Goal: Task Accomplishment & Management: Use online tool/utility

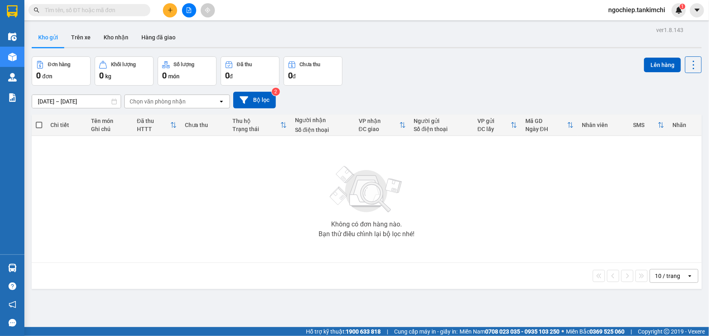
click at [71, 7] on input "text" at bounding box center [93, 10] width 96 height 9
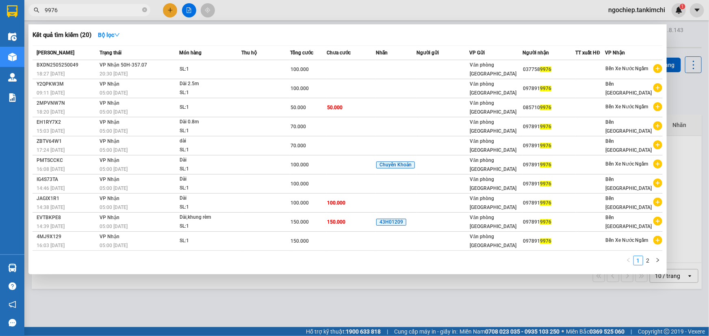
drag, startPoint x: 66, startPoint y: 8, endPoint x: 41, endPoint y: 8, distance: 24.8
click at [41, 8] on span "9976" at bounding box center [89, 10] width 122 height 12
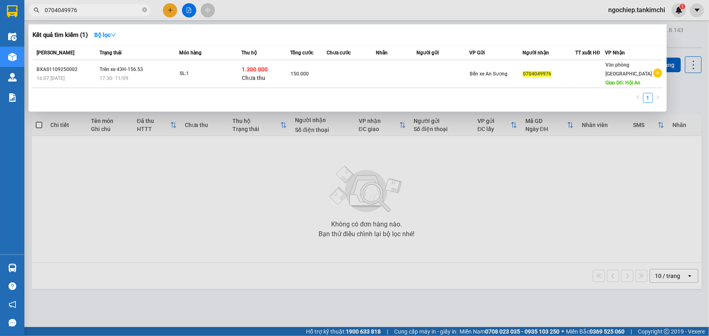
type input "0704049976"
drag, startPoint x: 144, startPoint y: 9, endPoint x: 96, endPoint y: 9, distance: 48.0
click at [143, 9] on icon "close-circle" at bounding box center [144, 9] width 5 height 5
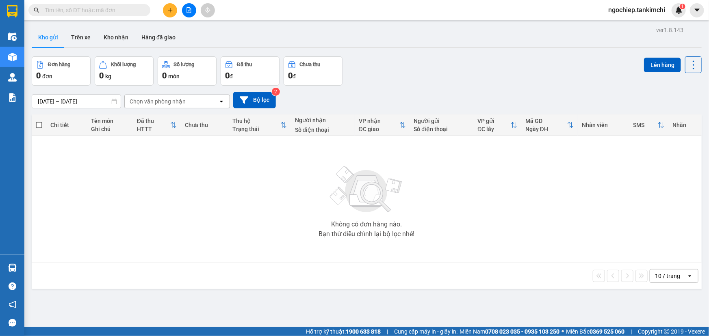
click at [95, 9] on input "text" at bounding box center [93, 10] width 96 height 9
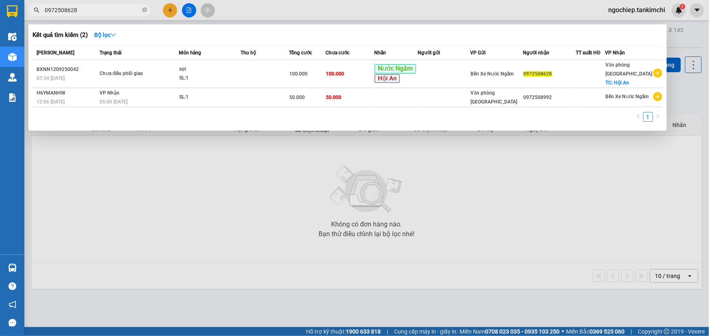
type input "0972508628"
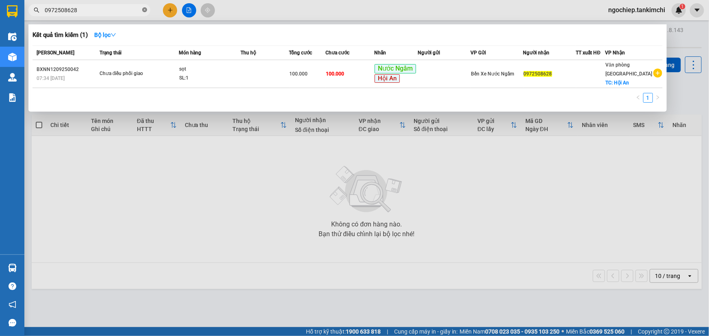
click at [144, 12] on icon "close-circle" at bounding box center [144, 9] width 5 height 5
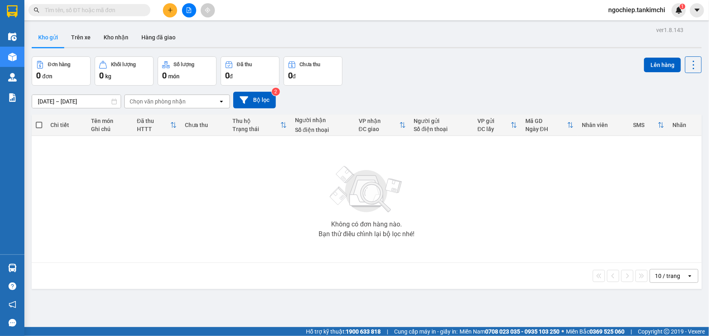
click at [111, 8] on input "text" at bounding box center [93, 10] width 96 height 9
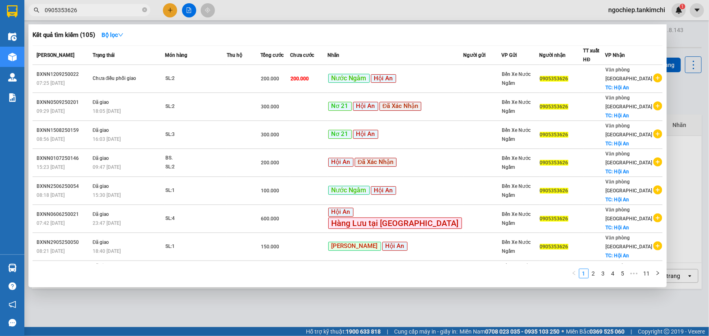
type input "0905353626"
click at [144, 9] on icon "close-circle" at bounding box center [144, 9] width 5 height 5
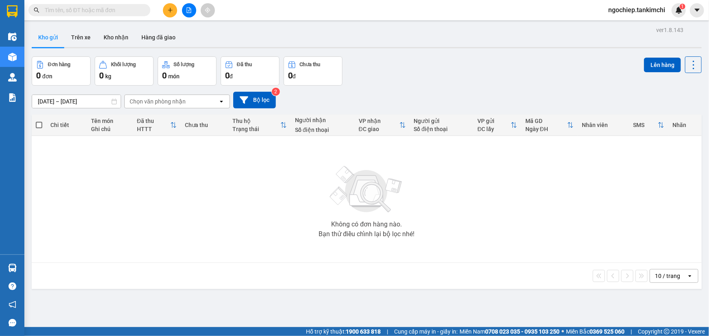
click at [76, 9] on input "text" at bounding box center [93, 10] width 96 height 9
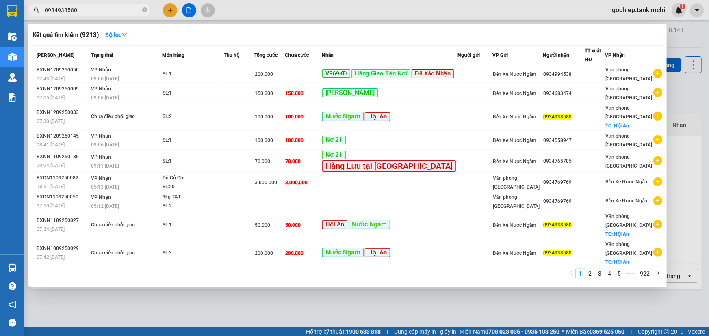
type input "0934938580"
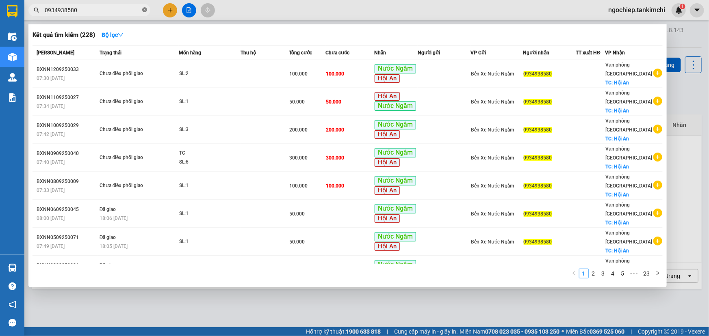
click at [144, 10] on icon "close-circle" at bounding box center [144, 9] width 5 height 5
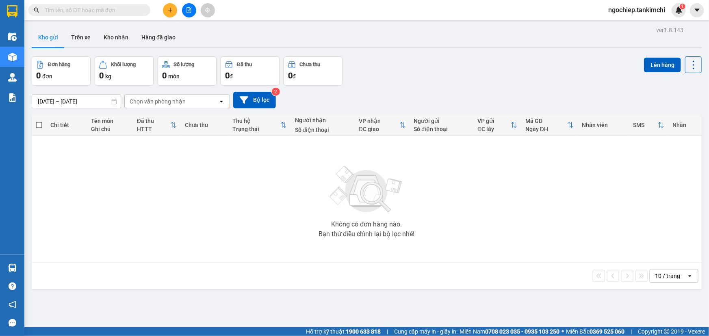
click at [85, 8] on input "text" at bounding box center [93, 10] width 96 height 9
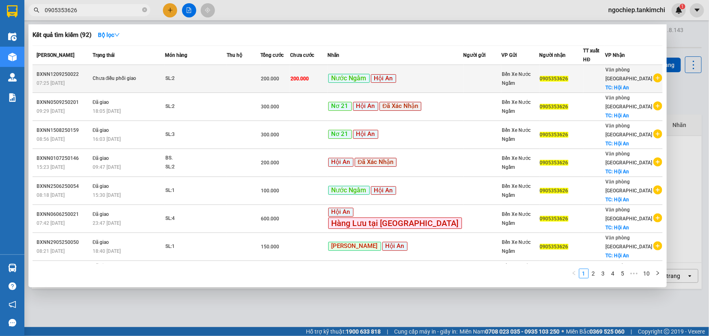
type input "0905353626"
click at [439, 80] on div "Nước Ngầm Hội An" at bounding box center [395, 79] width 135 height 10
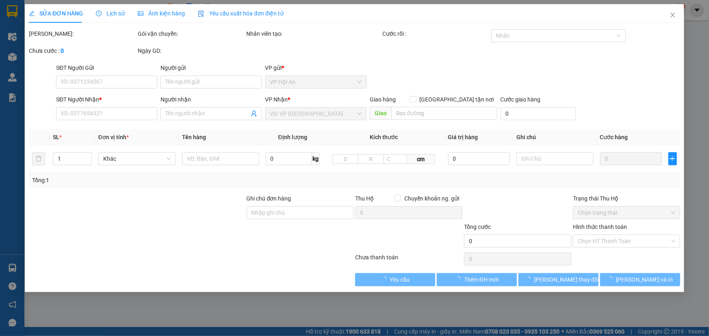
type input "0905353626"
checkbox input "true"
type input "Hội An"
type input "200.000"
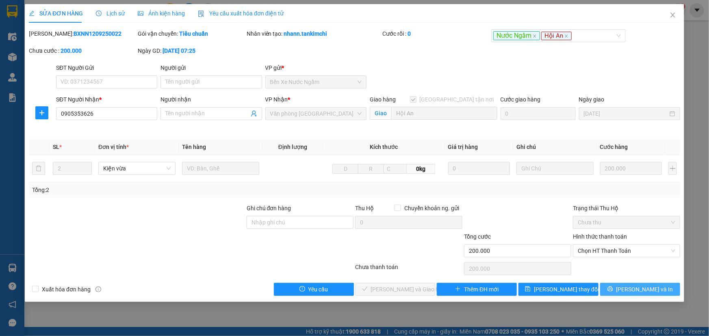
click at [631, 292] on button "[PERSON_NAME] và In" at bounding box center [640, 289] width 80 height 13
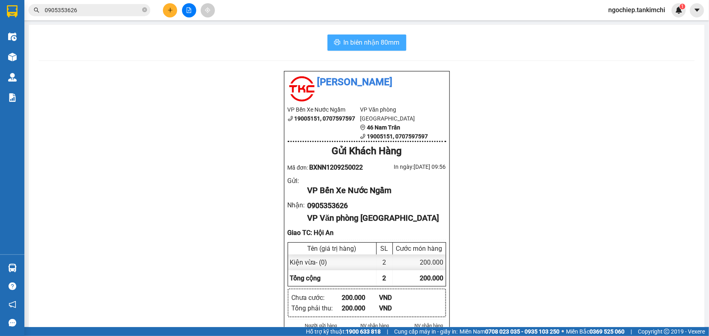
click at [386, 39] on span "In biên nhận 80mm" at bounding box center [372, 42] width 56 height 10
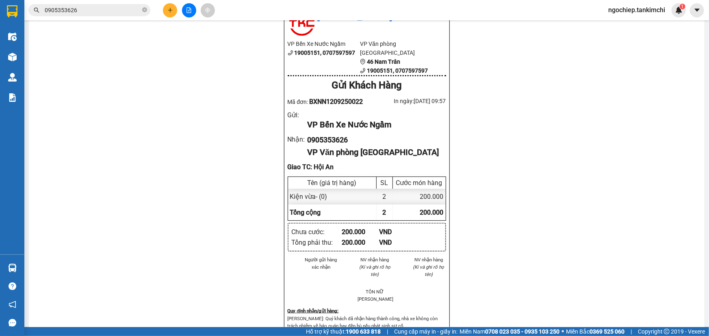
scroll to position [74, 0]
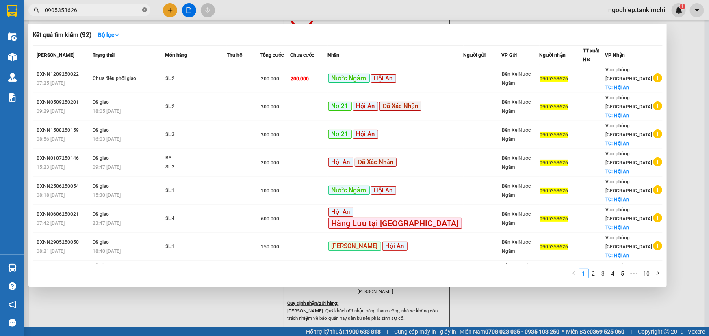
click at [145, 11] on icon "close-circle" at bounding box center [144, 9] width 5 height 5
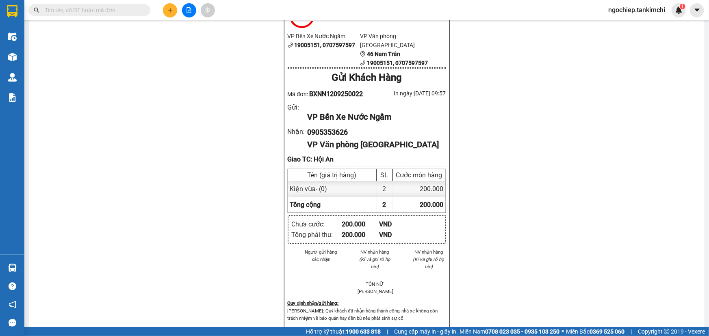
click at [99, 13] on input "text" at bounding box center [93, 10] width 96 height 9
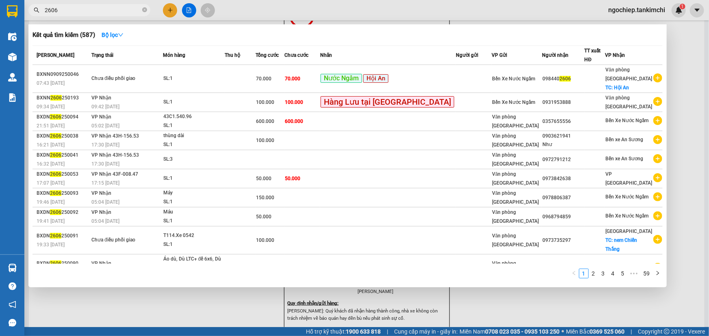
type input "2606"
